Goal: Check status: Check status

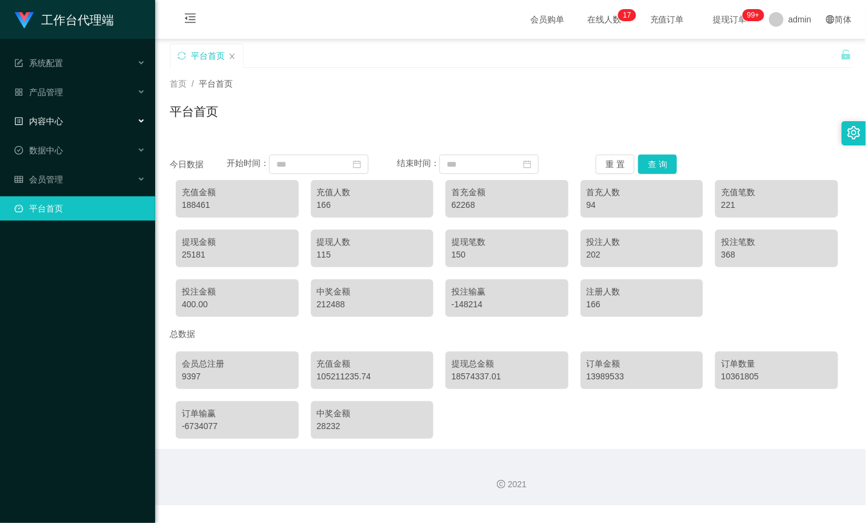
click at [54, 122] on span "内容中心" at bounding box center [39, 121] width 48 height 10
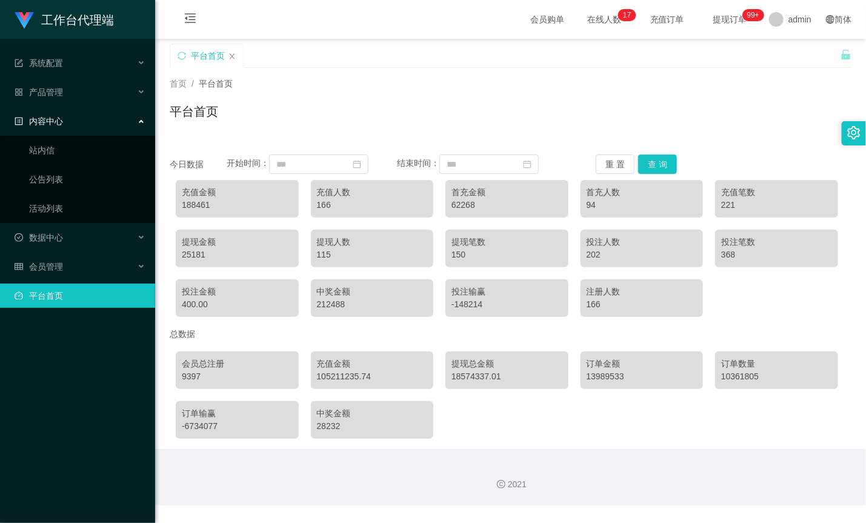
click at [68, 122] on div "内容中心" at bounding box center [77, 121] width 155 height 24
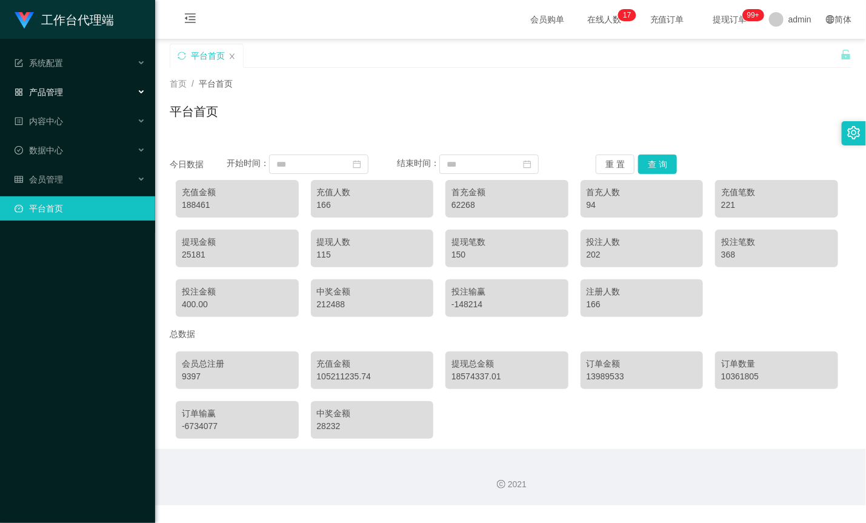
click at [75, 90] on div "产品管理" at bounding box center [77, 92] width 155 height 24
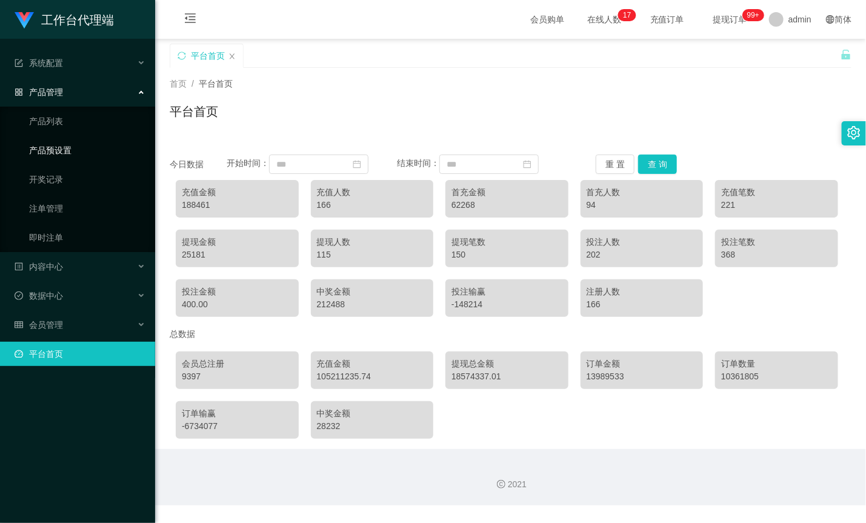
click at [76, 147] on link "产品预设置" at bounding box center [87, 150] width 116 height 24
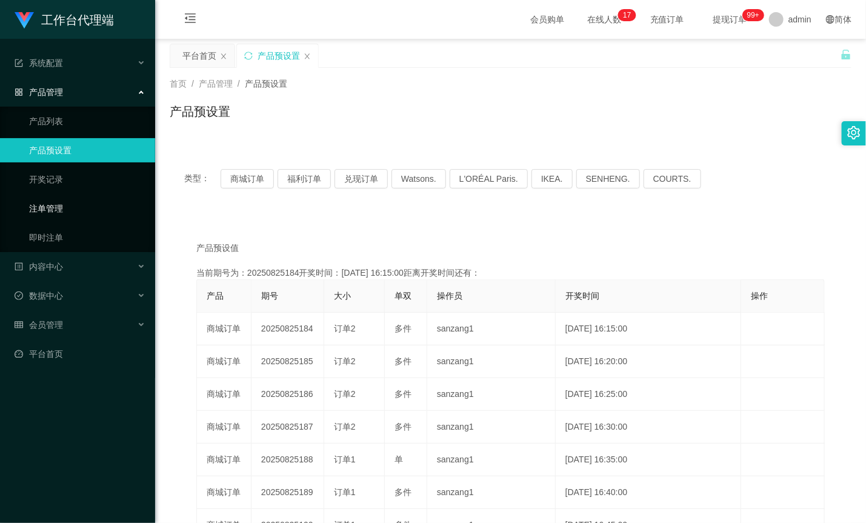
click at [67, 208] on link "注单管理" at bounding box center [87, 208] width 116 height 24
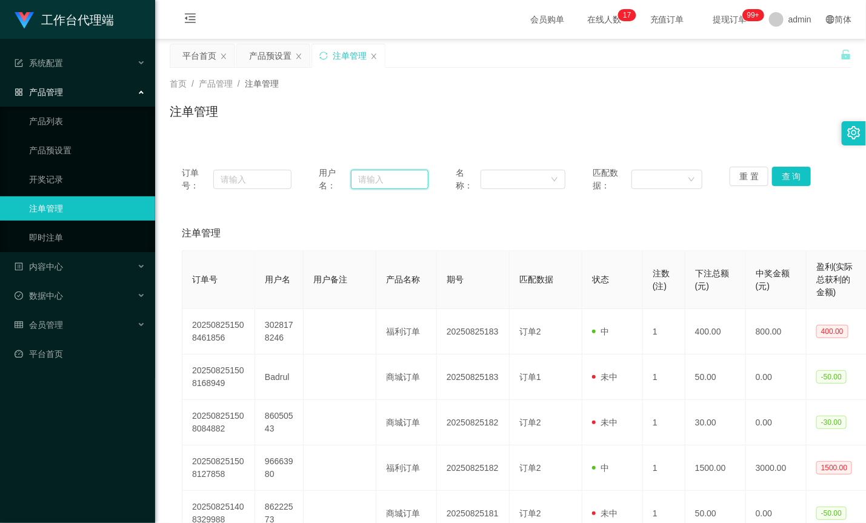
click at [367, 179] on input "text" at bounding box center [390, 179] width 78 height 19
paste input "3028178246"
click at [778, 173] on button "查 询" at bounding box center [791, 176] width 39 height 19
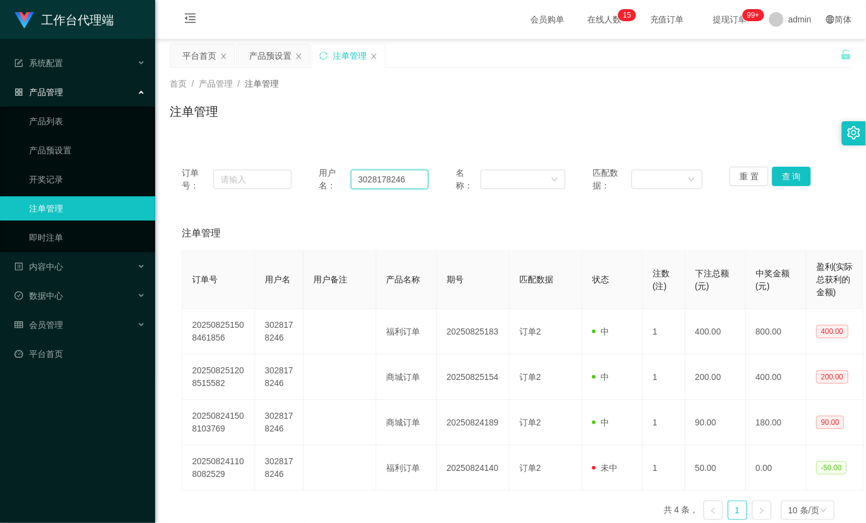
click at [386, 180] on input "3028178246" at bounding box center [390, 179] width 78 height 19
click at [386, 179] on input "3028178246" at bounding box center [390, 179] width 78 height 19
click at [400, 184] on input "3028178246" at bounding box center [390, 179] width 78 height 19
paste input "tenglietjye"
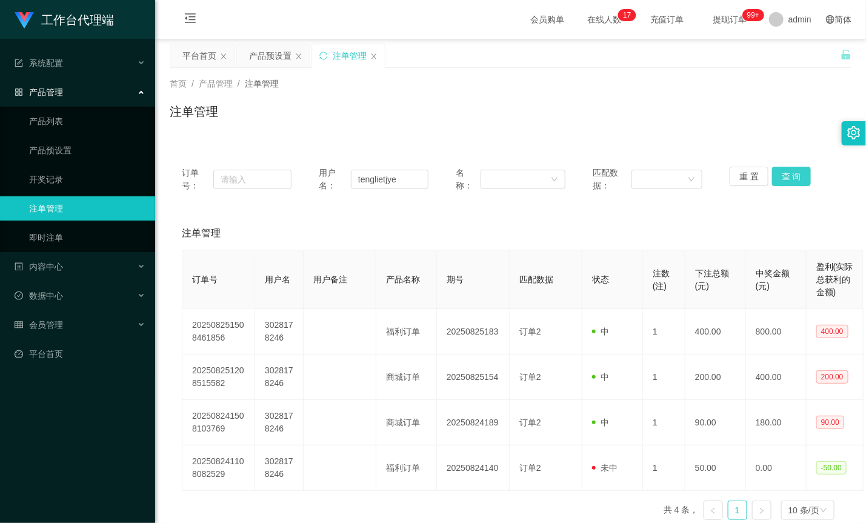
click at [800, 170] on button "查 询" at bounding box center [791, 176] width 39 height 19
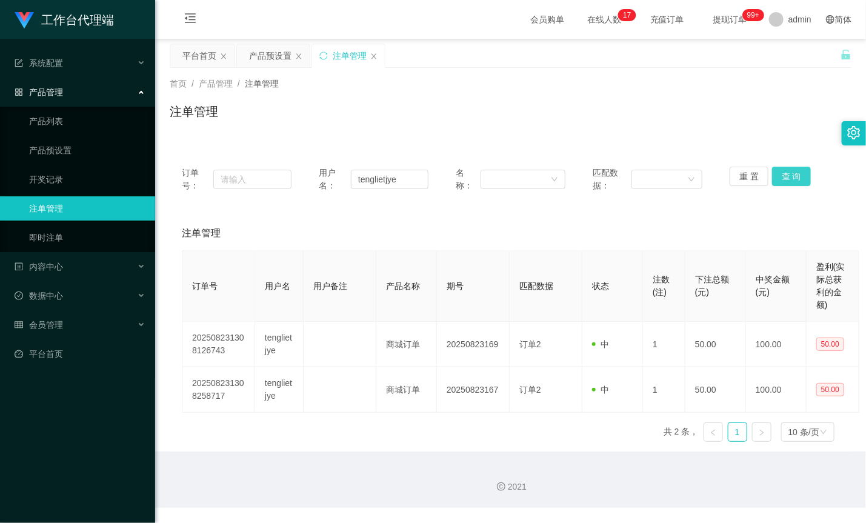
click at [797, 175] on button "查 询" at bounding box center [791, 176] width 39 height 19
click at [786, 170] on button "查 询" at bounding box center [791, 176] width 39 height 19
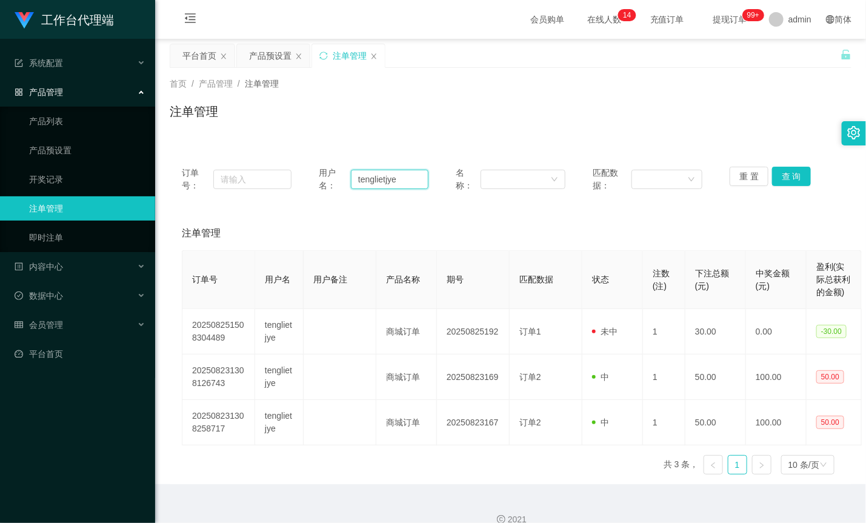
click at [408, 180] on input "tenglietjye" at bounding box center [390, 179] width 78 height 19
paste input "241183165"
type input "241183165"
click at [793, 176] on button "查 询" at bounding box center [791, 176] width 39 height 19
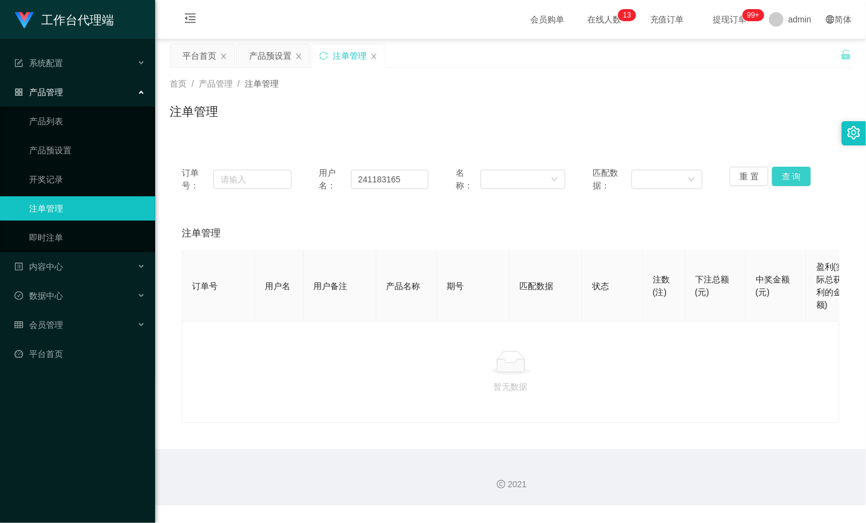
click at [780, 174] on button "查 询" at bounding box center [791, 176] width 39 height 19
click at [786, 174] on button "查 询" at bounding box center [791, 176] width 39 height 19
click at [785, 173] on button "查 询" at bounding box center [791, 176] width 39 height 19
click at [785, 173] on div "重 置 查 询" at bounding box center [784, 179] width 110 height 25
click at [785, 173] on button "查 询" at bounding box center [791, 176] width 39 height 19
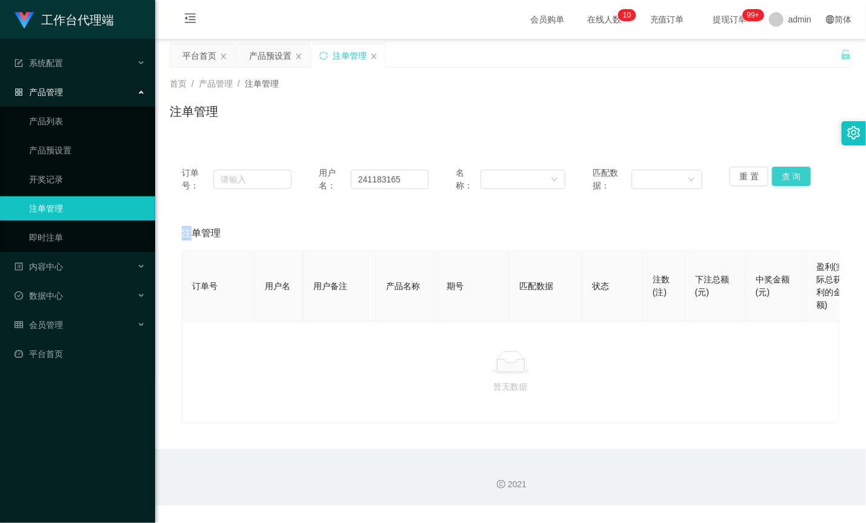
click at [781, 173] on button "查 询" at bounding box center [791, 176] width 39 height 19
click at [781, 173] on div "重 置 查 询" at bounding box center [784, 179] width 110 height 25
click at [781, 173] on button "查 询" at bounding box center [791, 176] width 39 height 19
click at [781, 173] on div "重 置 查 询" at bounding box center [784, 179] width 110 height 25
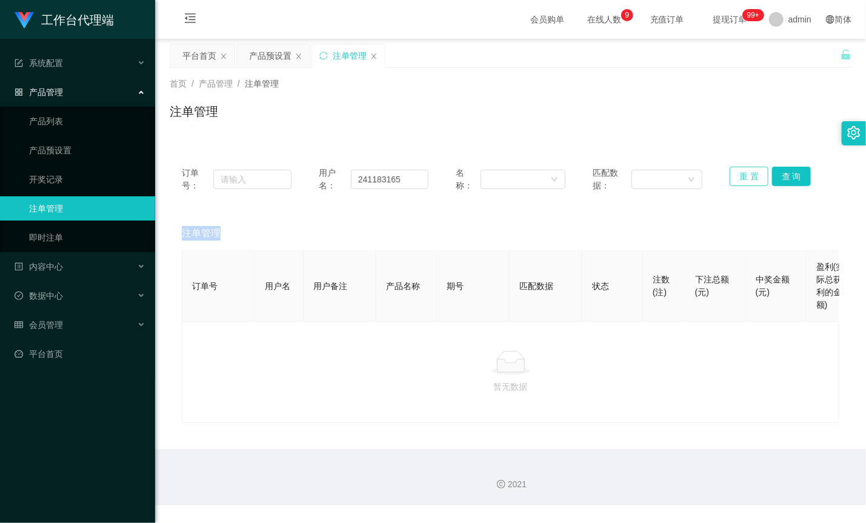
click at [741, 176] on button "重 置" at bounding box center [748, 176] width 39 height 19
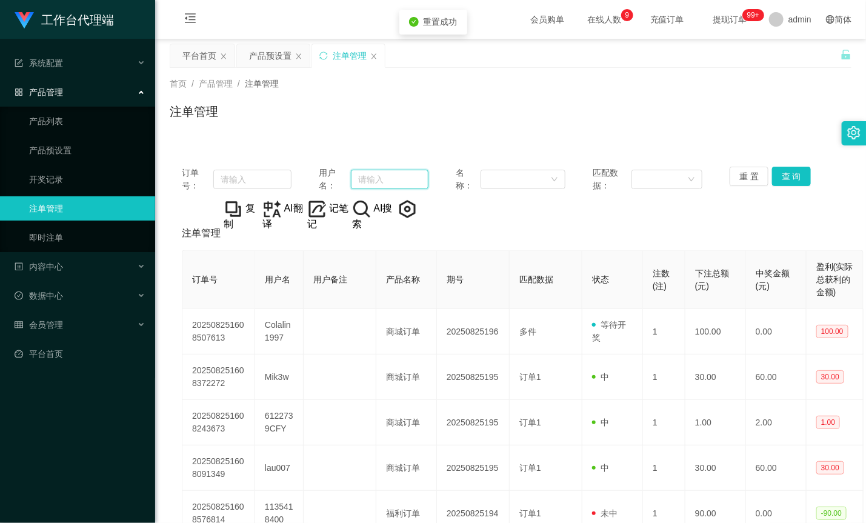
click at [394, 173] on input "text" at bounding box center [390, 179] width 78 height 19
paste input "241183165"
type input "241183165"
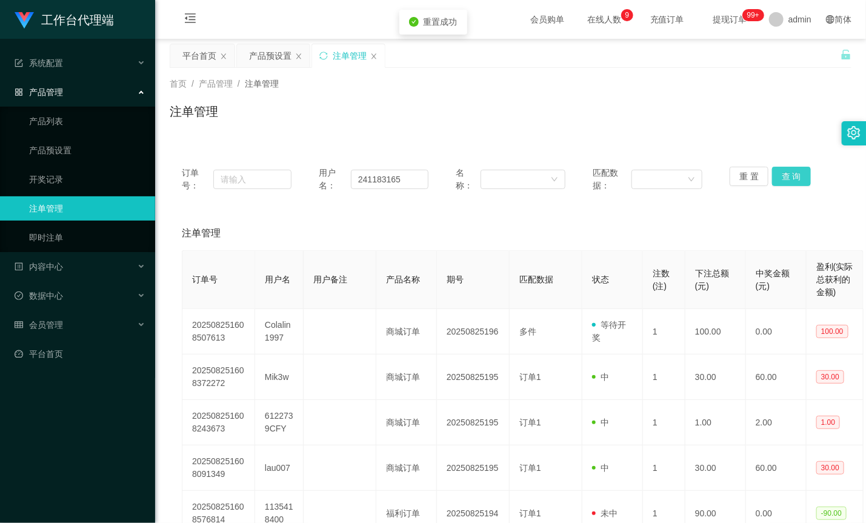
click at [797, 184] on button "查 询" at bounding box center [791, 176] width 39 height 19
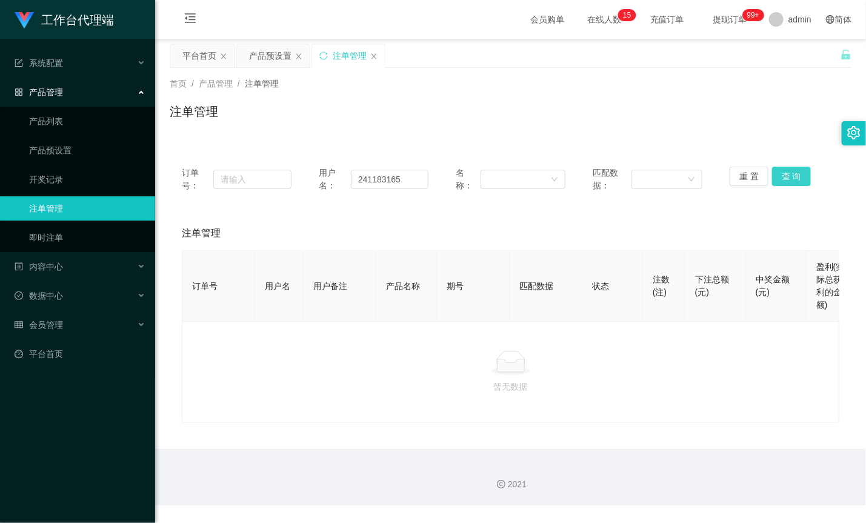
click at [785, 180] on button "查 询" at bounding box center [791, 176] width 39 height 19
